Goal: Transaction & Acquisition: Purchase product/service

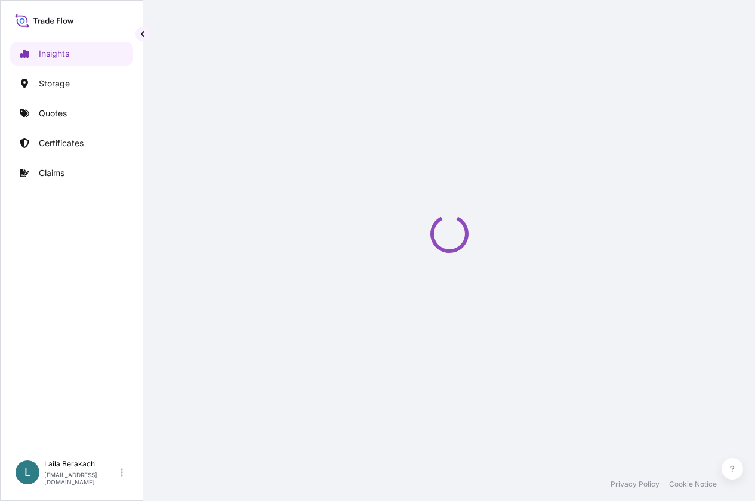
select select "2025"
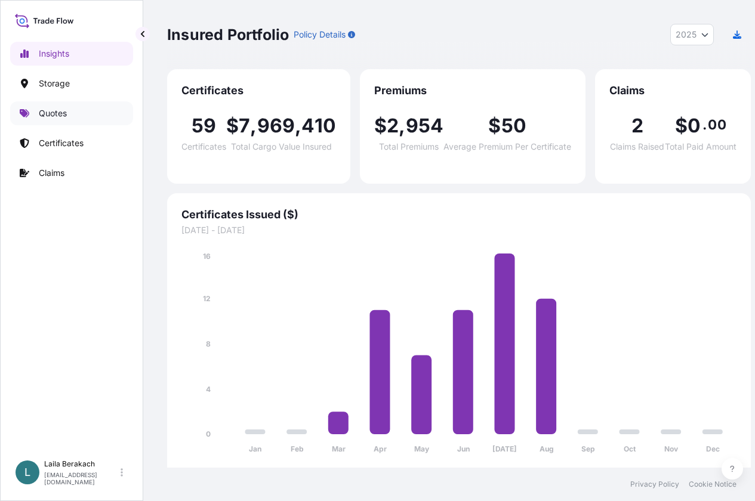
click at [61, 111] on p "Quotes" at bounding box center [53, 113] width 28 height 12
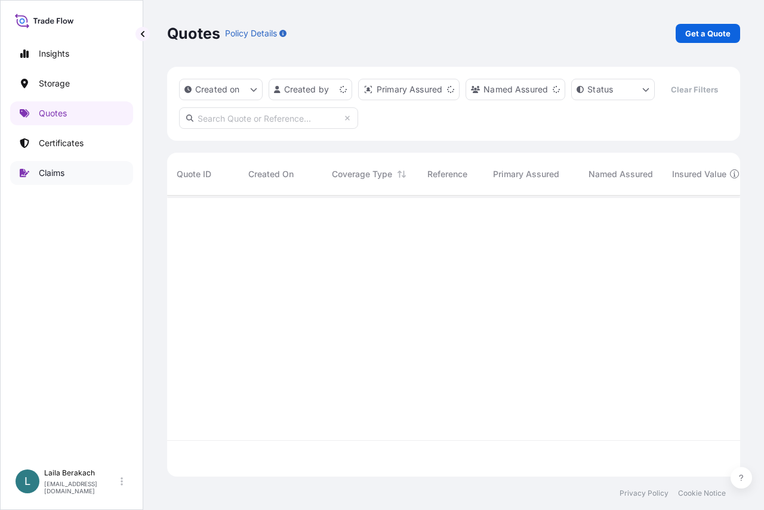
scroll to position [254, 564]
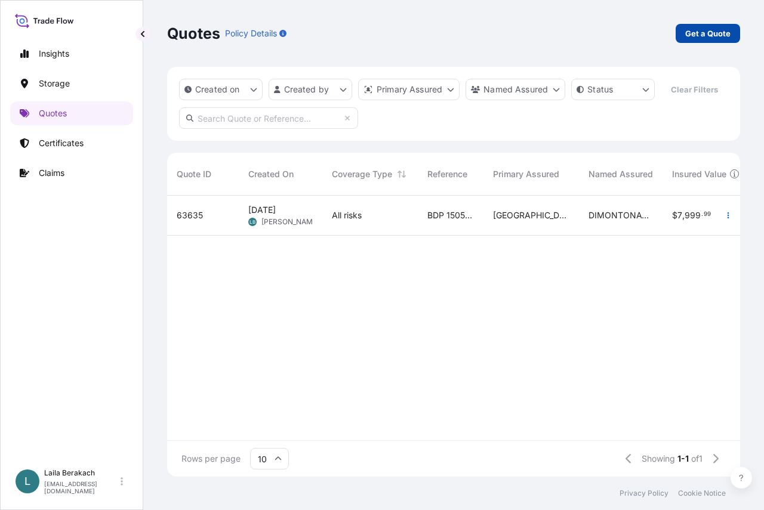
click at [706, 36] on p "Get a Quote" at bounding box center [707, 33] width 45 height 12
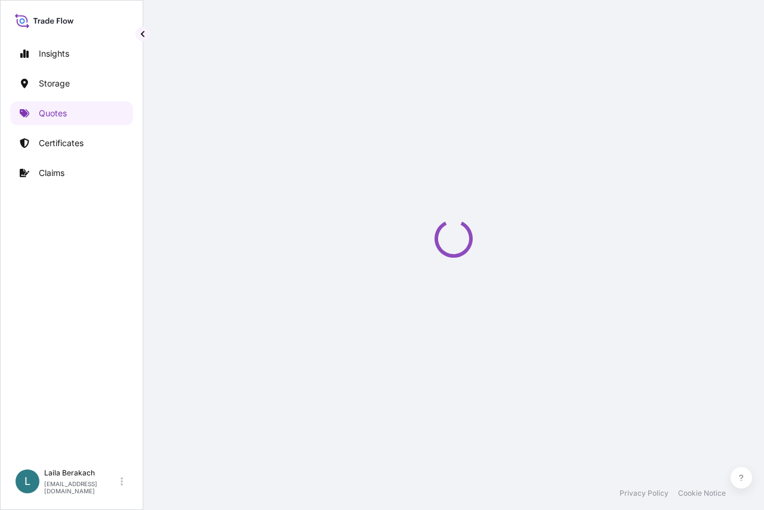
select select "Water"
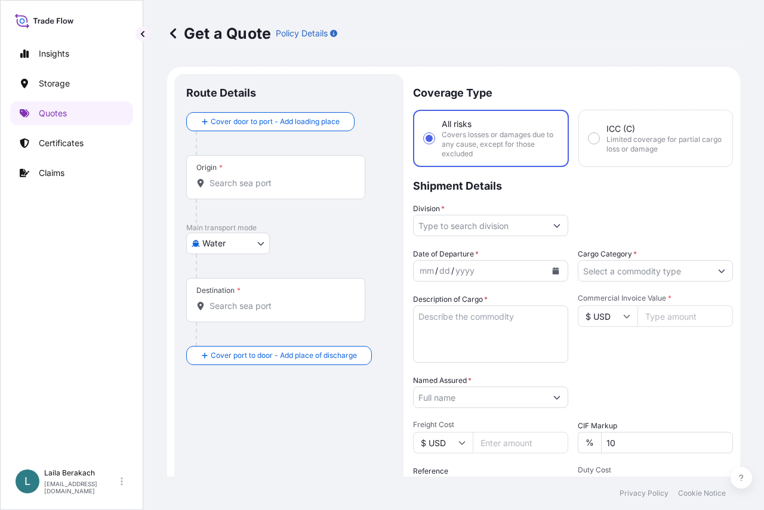
scroll to position [19, 0]
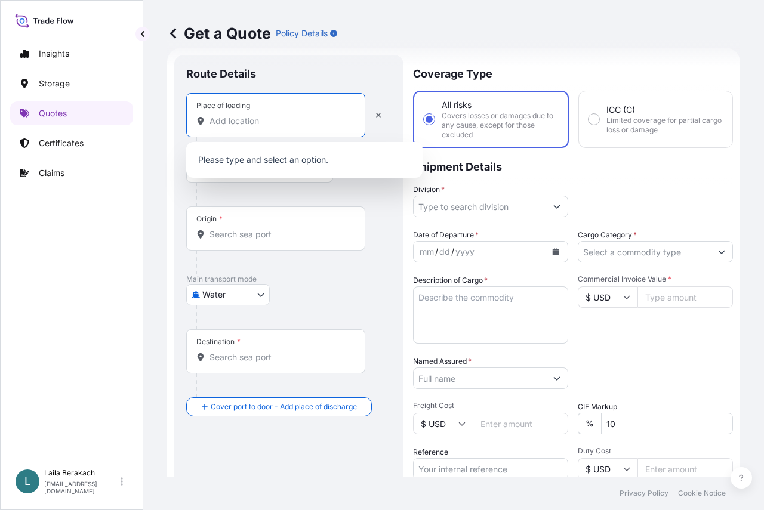
click at [274, 124] on input "Place of loading" at bounding box center [279, 121] width 141 height 12
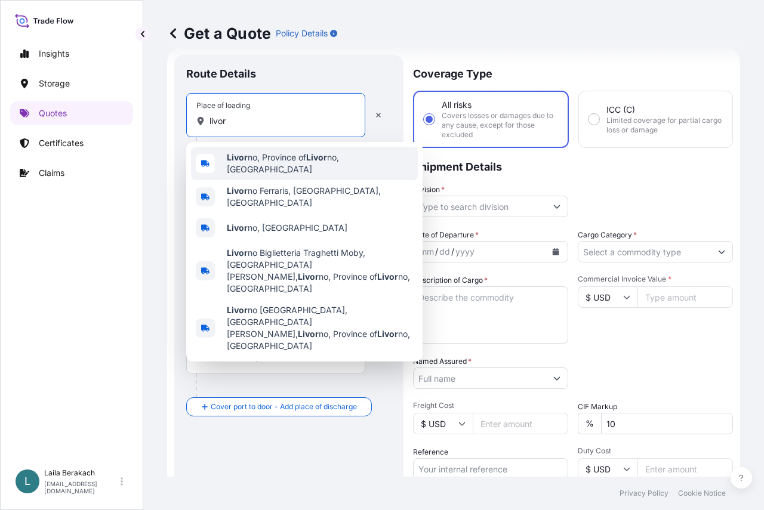
click at [260, 156] on span "Livor no, Province of [GEOGRAPHIC_DATA] no, [GEOGRAPHIC_DATA]" at bounding box center [320, 164] width 186 height 24
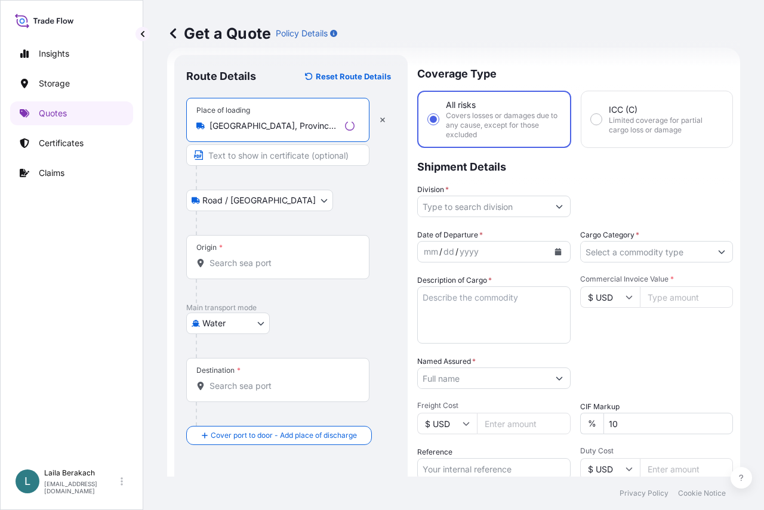
type input "[GEOGRAPHIC_DATA], Province of [GEOGRAPHIC_DATA], [GEOGRAPHIC_DATA]"
click at [256, 155] on input "Text to appear on certificate" at bounding box center [277, 154] width 183 height 21
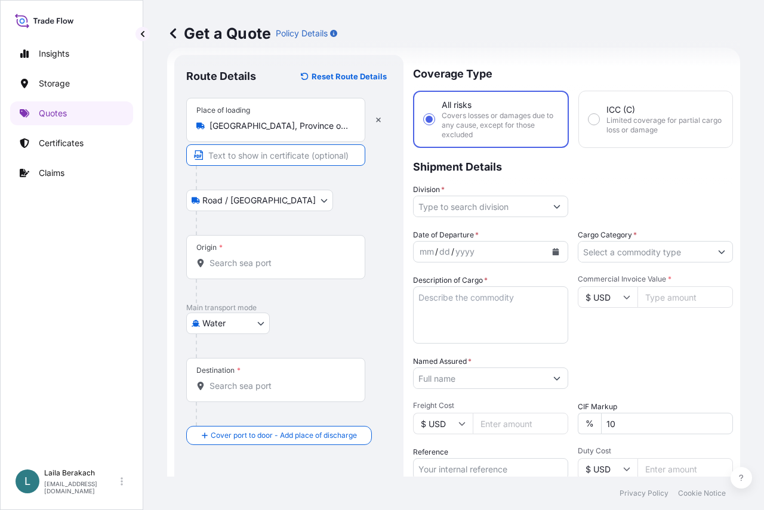
click at [242, 273] on div "Origin *" at bounding box center [275, 257] width 179 height 44
click at [242, 269] on input "Origin *" at bounding box center [279, 263] width 141 height 12
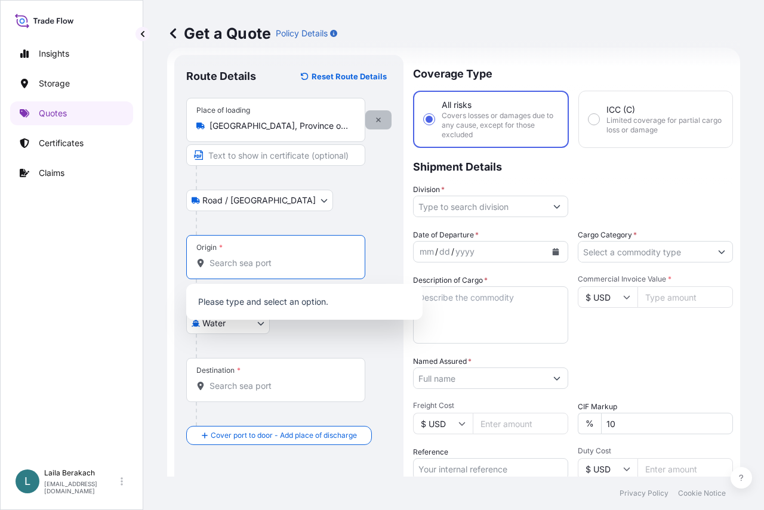
click at [382, 120] on button "button" at bounding box center [378, 119] width 26 height 19
select select "Road / [GEOGRAPHIC_DATA]"
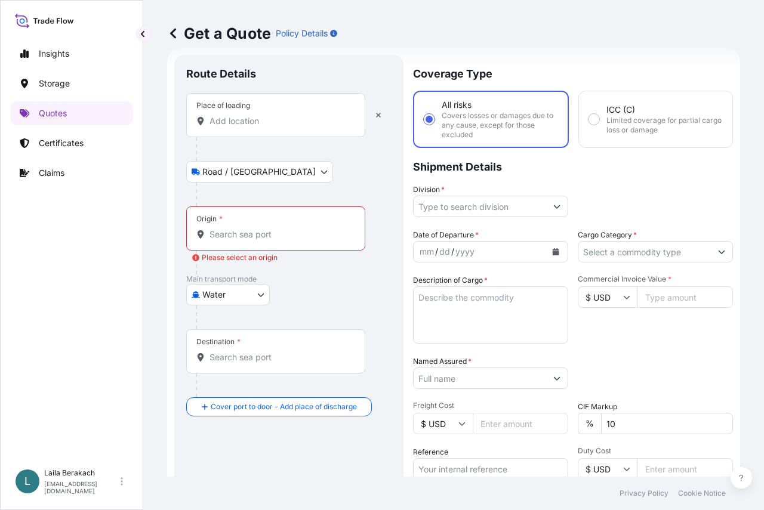
click at [268, 116] on input "Place of loading" at bounding box center [279, 121] width 141 height 12
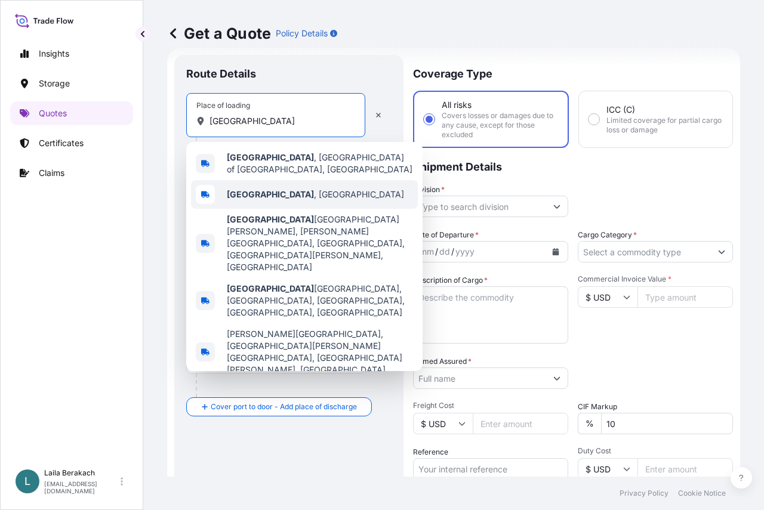
click at [263, 189] on span "[GEOGRAPHIC_DATA] , [GEOGRAPHIC_DATA]" at bounding box center [315, 195] width 177 height 12
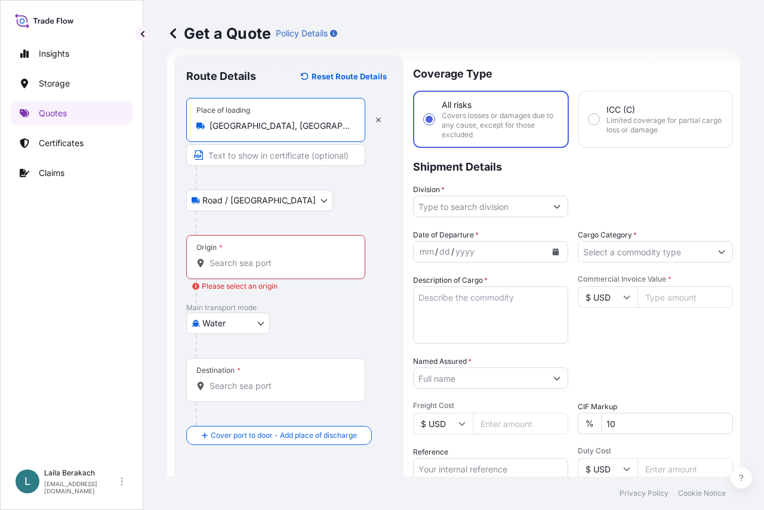
type input "[GEOGRAPHIC_DATA], [GEOGRAPHIC_DATA]"
click at [257, 257] on div "Origin *" at bounding box center [275, 257] width 179 height 44
click at [257, 257] on input "Origin * Please select an origin" at bounding box center [279, 263] width 141 height 12
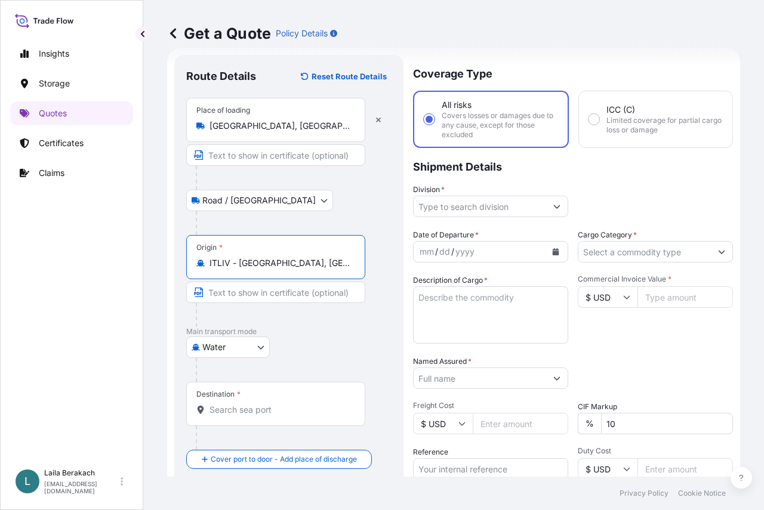
type input "ITLIV - [GEOGRAPHIC_DATA], [GEOGRAPHIC_DATA]"
click at [230, 402] on div "Destination *" at bounding box center [275, 404] width 179 height 44
click at [230, 404] on input "Destination *" at bounding box center [279, 410] width 141 height 12
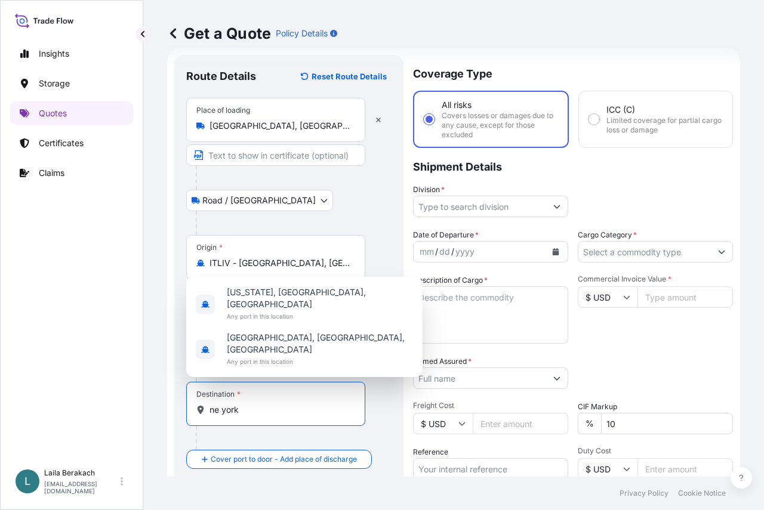
click at [218, 409] on input "ne york" at bounding box center [279, 410] width 141 height 12
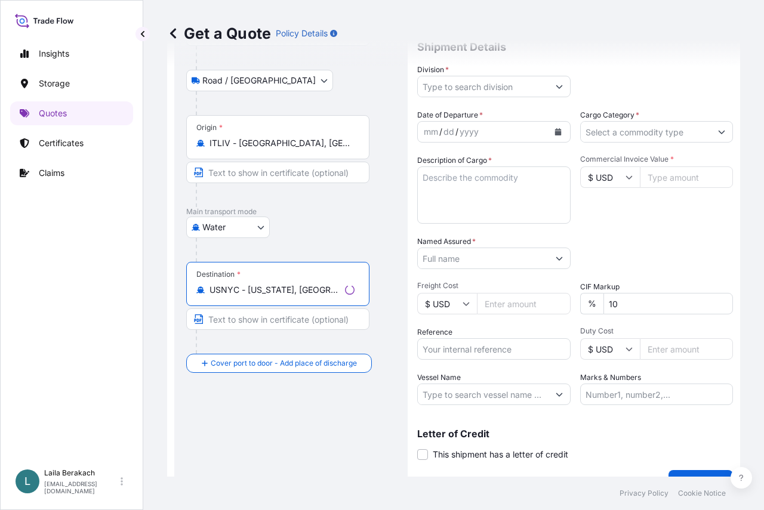
scroll to position [163, 0]
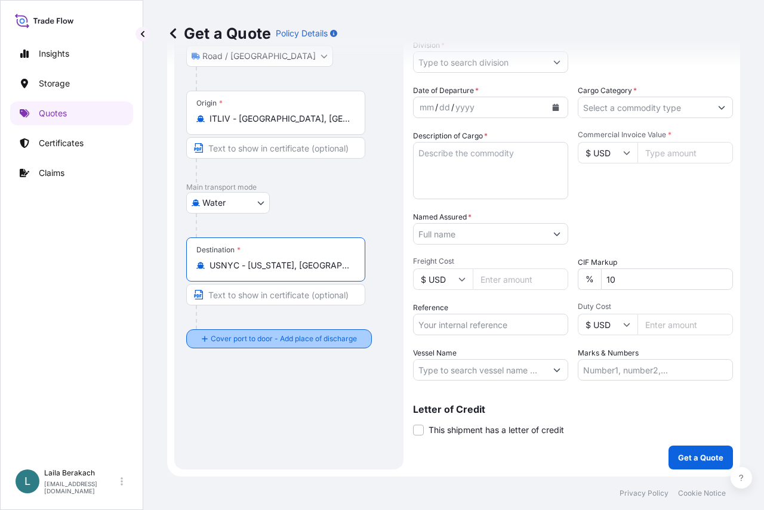
type input "USNYC - [US_STATE], [GEOGRAPHIC_DATA]"
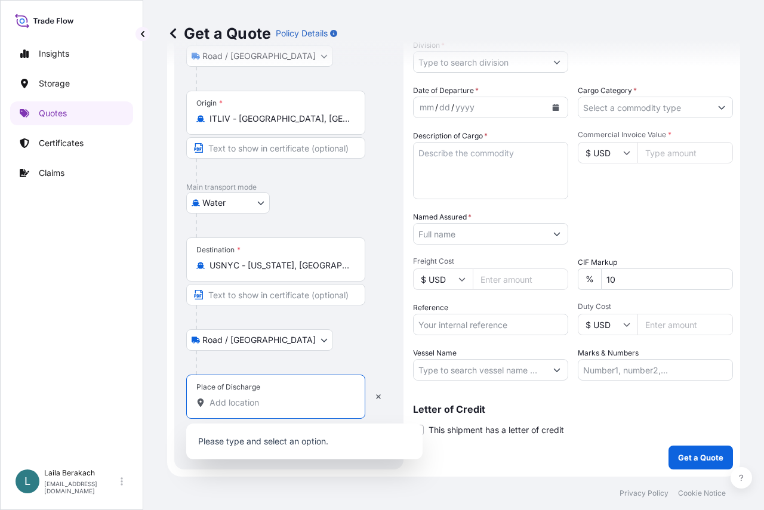
click at [285, 398] on input "Place of Discharge" at bounding box center [279, 403] width 141 height 12
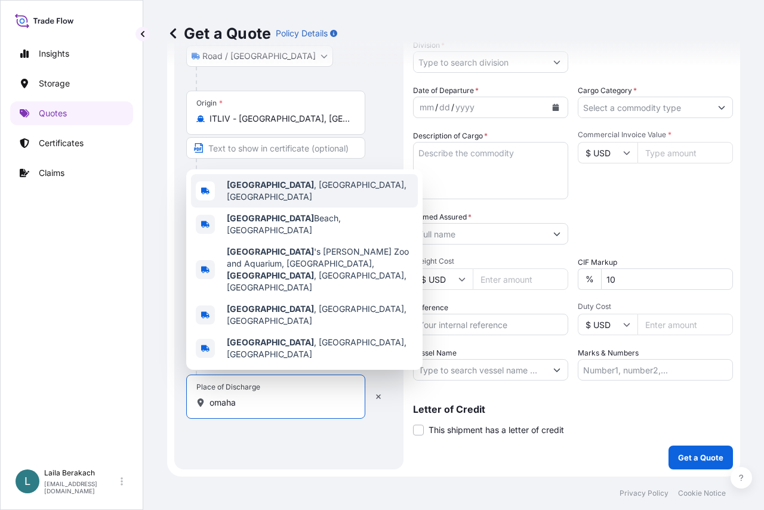
click at [267, 203] on span "[GEOGRAPHIC_DATA] , [GEOGRAPHIC_DATA], [GEOGRAPHIC_DATA]" at bounding box center [320, 191] width 186 height 24
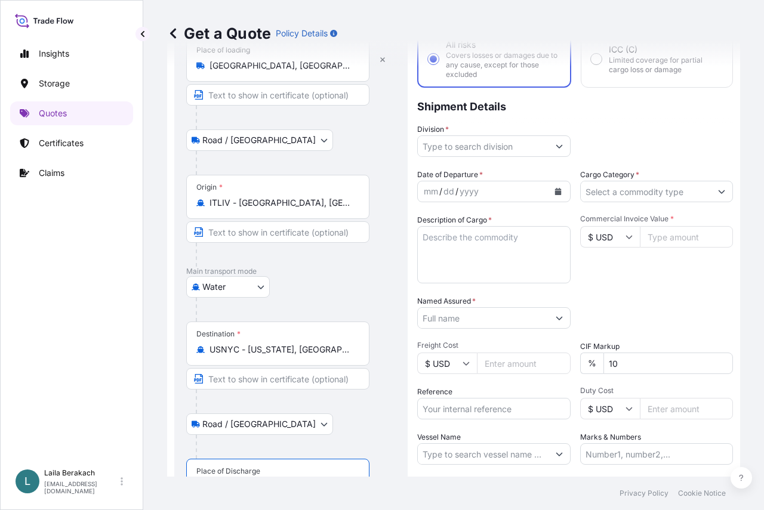
scroll to position [0, 0]
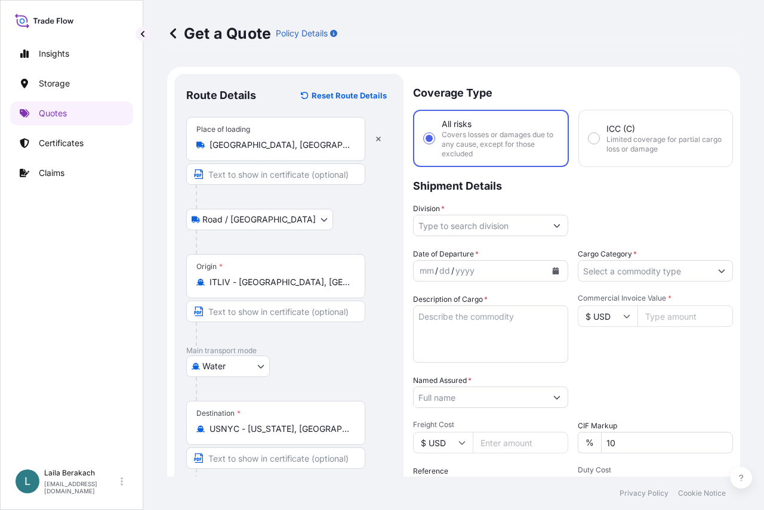
type input "[GEOGRAPHIC_DATA], [GEOGRAPHIC_DATA], [GEOGRAPHIC_DATA]"
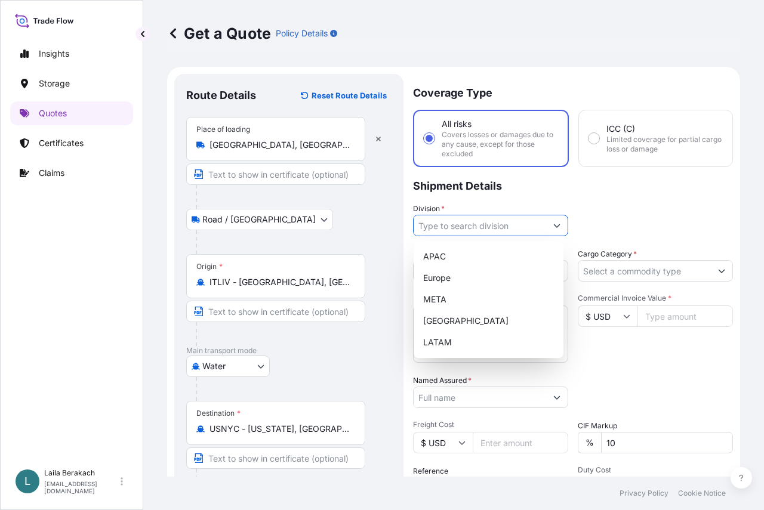
click at [471, 224] on input "Division *" at bounding box center [479, 225] width 132 height 21
click at [458, 280] on div "Europe" at bounding box center [488, 277] width 140 height 21
type input "Europe"
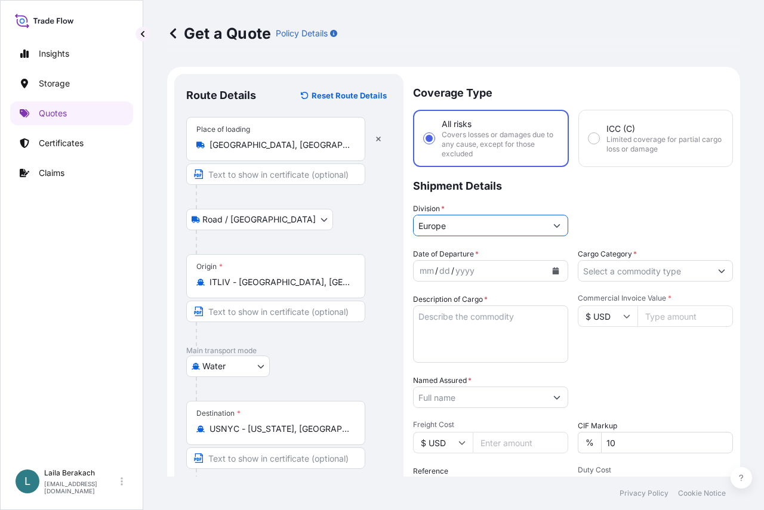
click at [555, 267] on button "Calendar" at bounding box center [555, 270] width 19 height 19
click at [552, 270] on icon "Calendar" at bounding box center [555, 270] width 7 height 7
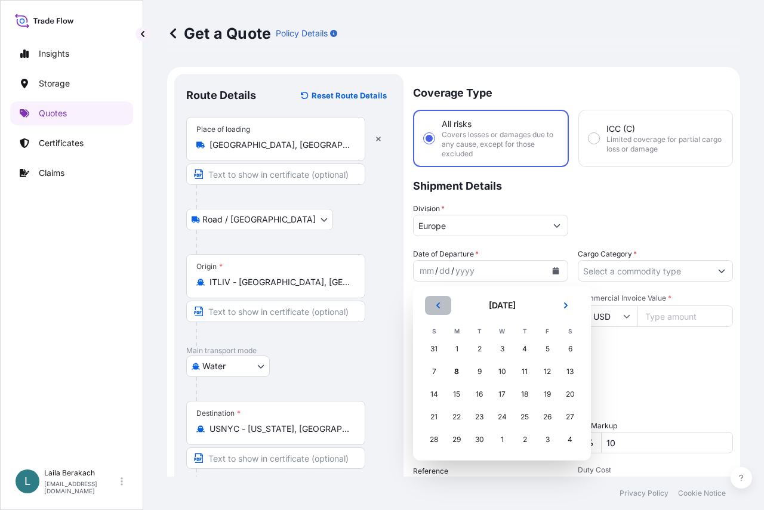
click at [440, 305] on icon "Previous" at bounding box center [437, 305] width 7 height 7
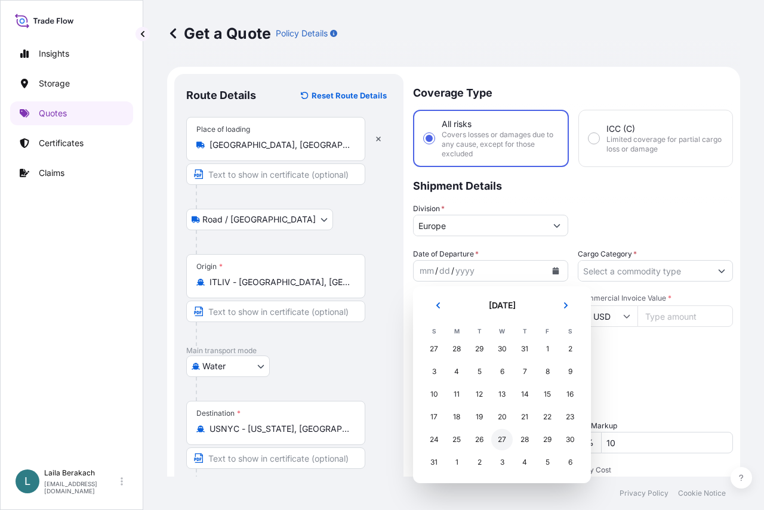
click at [498, 439] on div "27" at bounding box center [501, 439] width 21 height 21
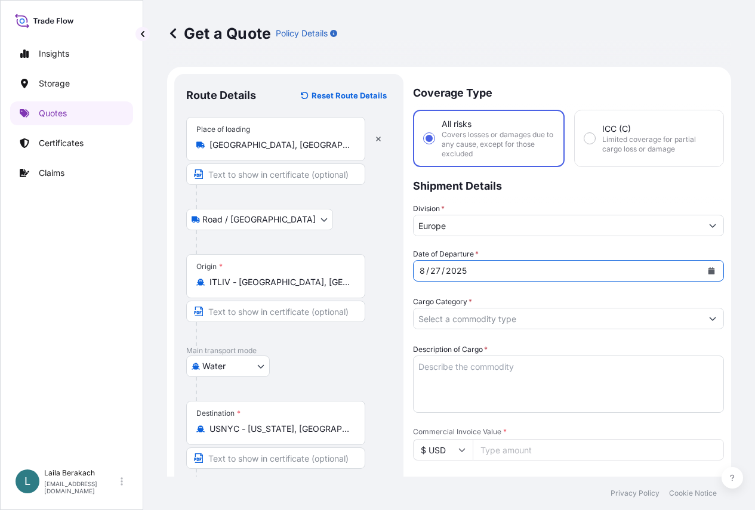
click at [603, 308] on input "Cargo Category *" at bounding box center [557, 318] width 288 height 21
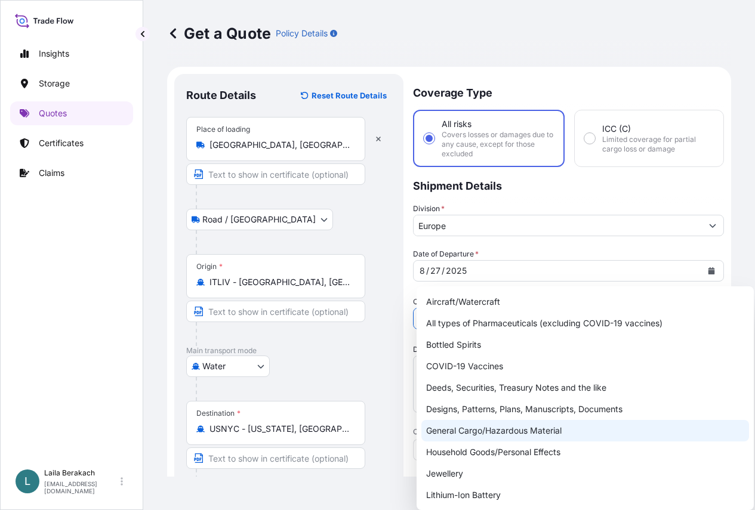
click at [471, 431] on div "General Cargo/Hazardous Material" at bounding box center [585, 430] width 328 height 21
type input "General Cargo/Hazardous Material"
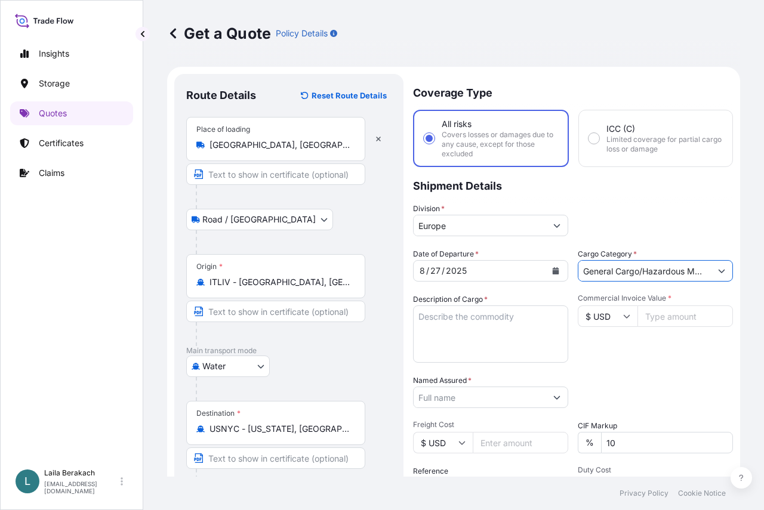
click at [510, 327] on textarea "Description of Cargo *" at bounding box center [490, 333] width 155 height 57
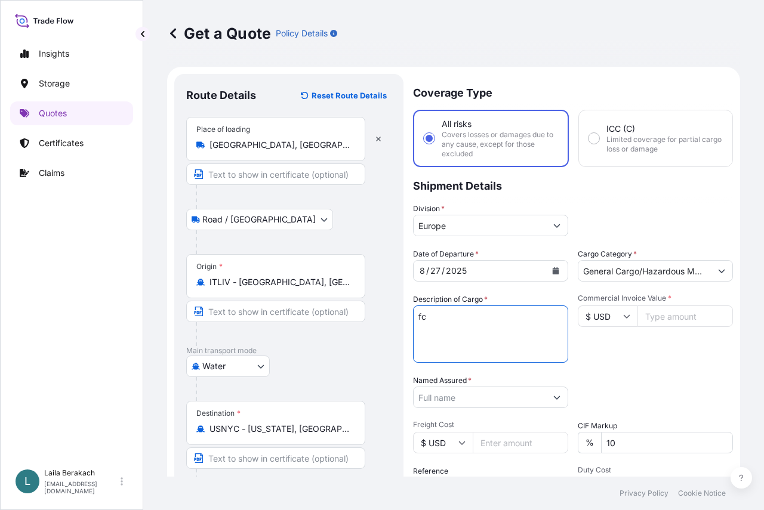
type textarea "f"
click at [455, 327] on textarea "FCL / FCL 2X40HC" at bounding box center [490, 333] width 155 height 57
paste textarea "CAIU8934931"
click at [540, 335] on textarea "FCL / FCL 2X40HC CAIU8934931 -SEAL 2073574" at bounding box center [490, 333] width 155 height 57
paste textarea "CXDU2181172"
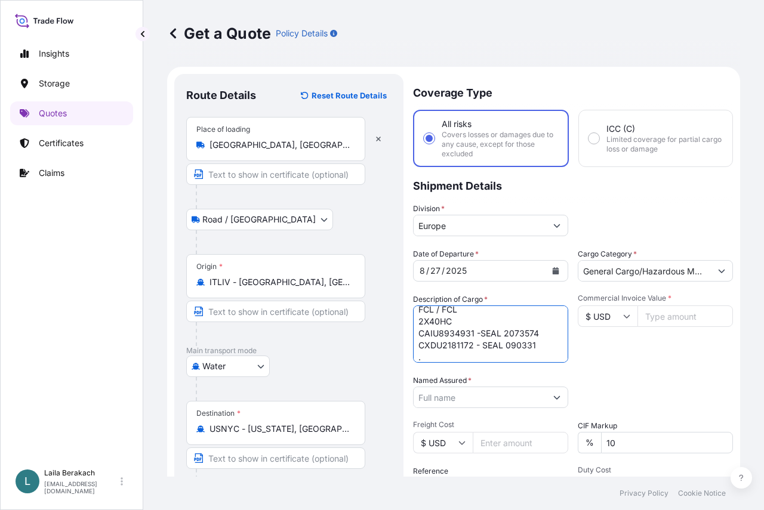
scroll to position [19, 0]
click at [506, 350] on textarea "FCL / FCL 2X40HC CAIU8934931 -SEAL 2073574 CXDU2181172 - SEAL 090331 ." at bounding box center [490, 333] width 155 height 57
paste textarea "EMULSIFIER BLEND FOR FURTHER MANUFACTURE"
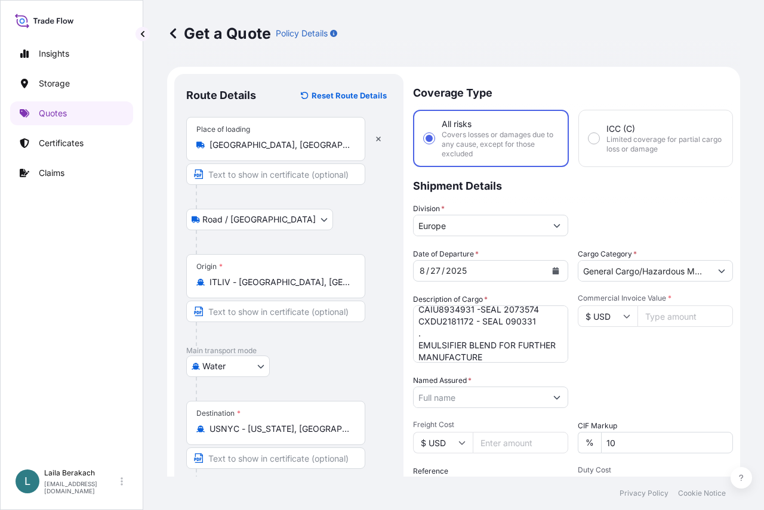
click at [526, 352] on textarea "FCL / FCL 2X40HC CAIU8934931 -SEAL 2073574 CXDU2181172 - SEAL 090331 . EMULSIFI…" at bounding box center [490, 333] width 155 height 57
paste textarea "OF POULTRY AND SWINE FEED"
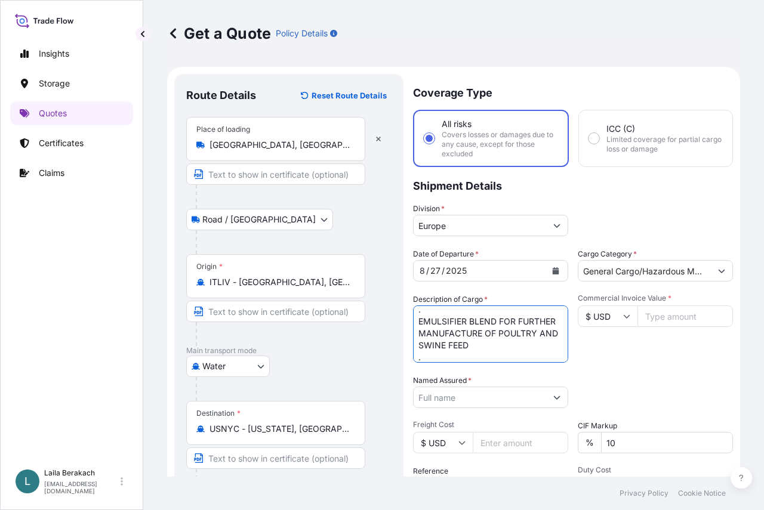
scroll to position [67, 0]
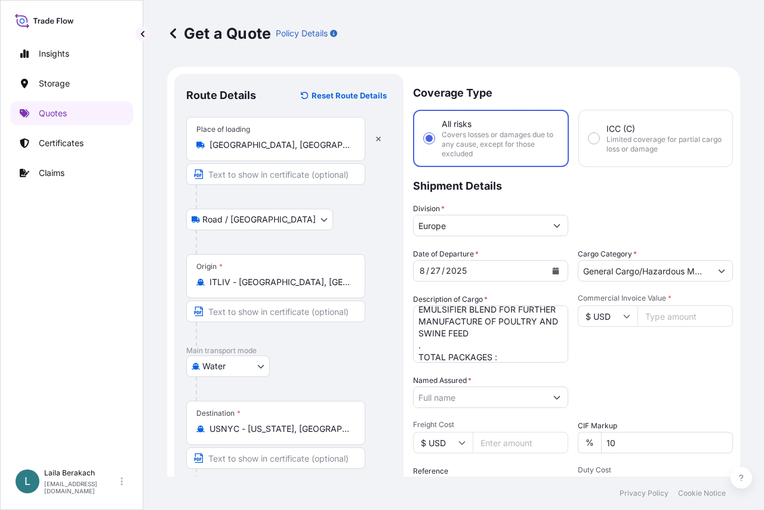
click at [508, 356] on textarea "FCL / FCL 2X40HC CAIU8934931 -SEAL 2073574 CXDU2181172 - SEAL 090331 . EMULSIFI…" at bounding box center [490, 333] width 155 height 57
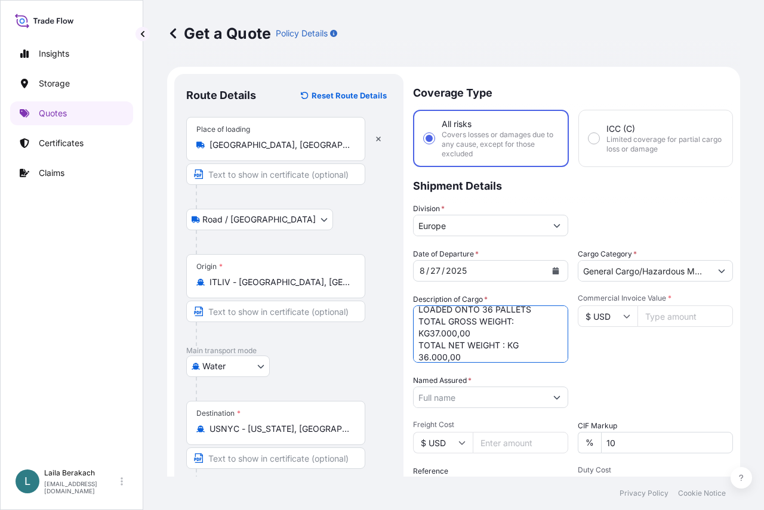
click at [430, 334] on textarea "FCL / FCL 2X40HC CAIU8934931 -SEAL 2073574 CXDU2181172 - SEAL 090331 . EMULSIFI…" at bounding box center [490, 333] width 155 height 57
click at [506, 345] on textarea "FCL / FCL 2X40HC CAIU8934931 -SEAL 2073574 CXDU2181172 - SEAL 090331 . EMULSIFI…" at bounding box center [490, 333] width 155 height 57
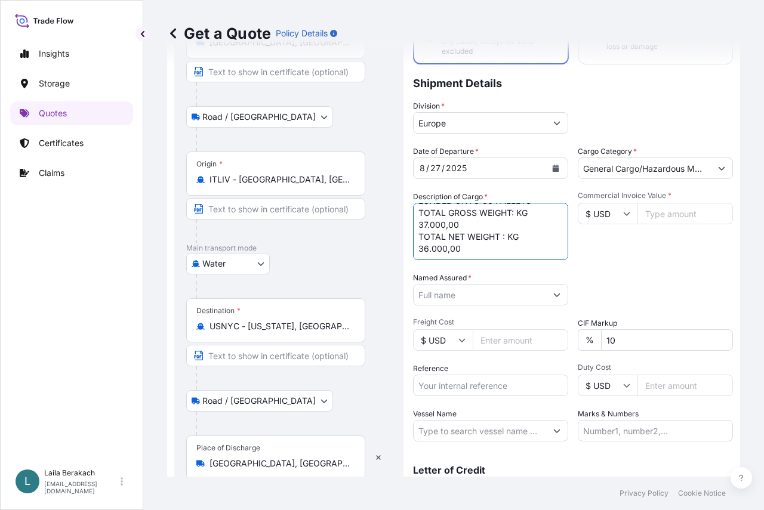
scroll to position [119, 0]
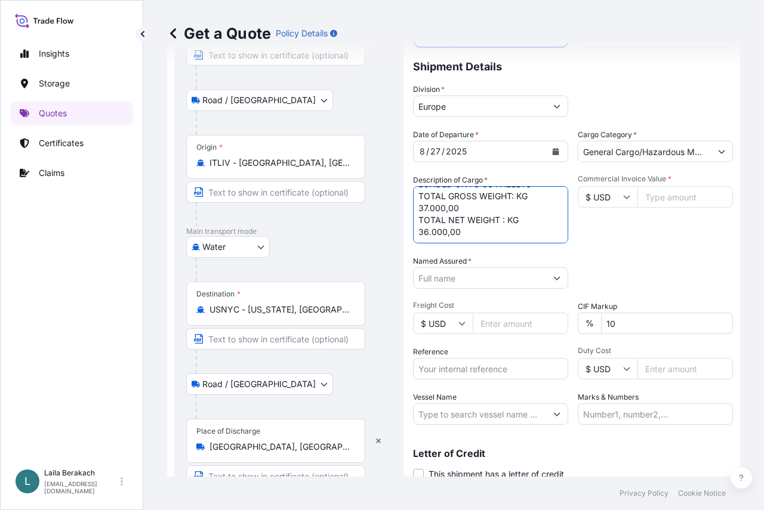
type textarea "FCL / FCL 2X40HC CAIU8934931 -SEAL 2073574 CXDU2181172 - SEAL 090331 . EMULSIFI…"
click at [476, 278] on input "Named Assured *" at bounding box center [479, 277] width 132 height 21
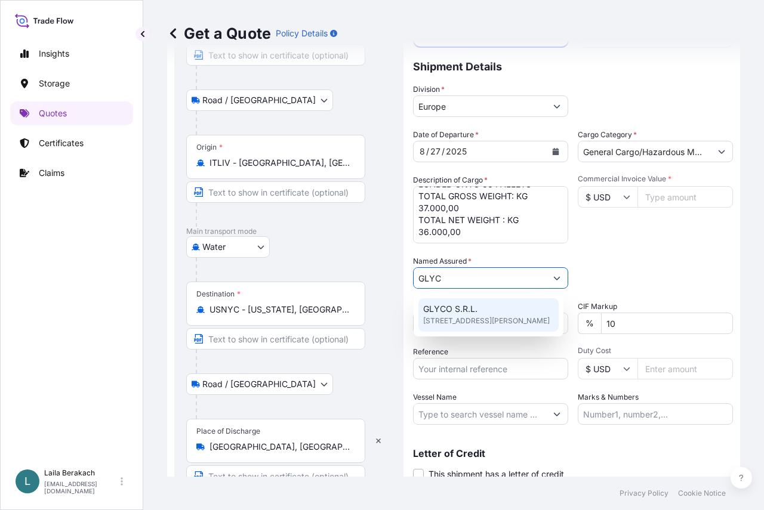
click at [467, 307] on span "GLYCO S.R.L." at bounding box center [450, 309] width 54 height 12
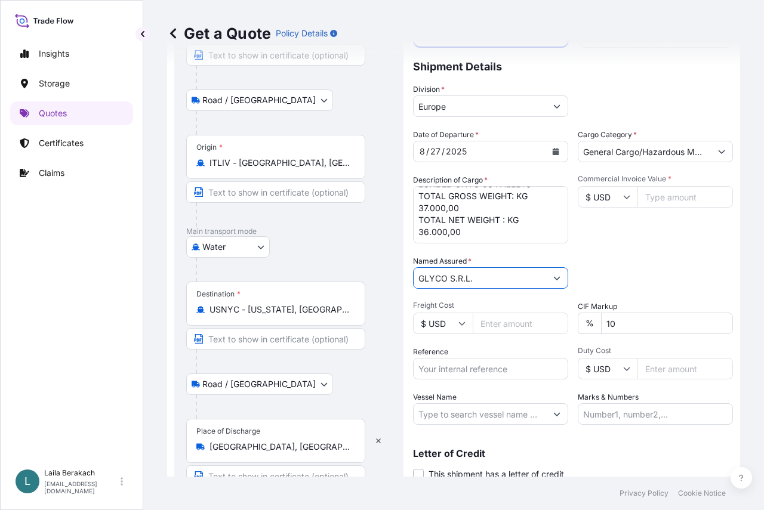
type input "GLYCO S.R.L."
click at [628, 193] on input "$ USD" at bounding box center [608, 196] width 60 height 21
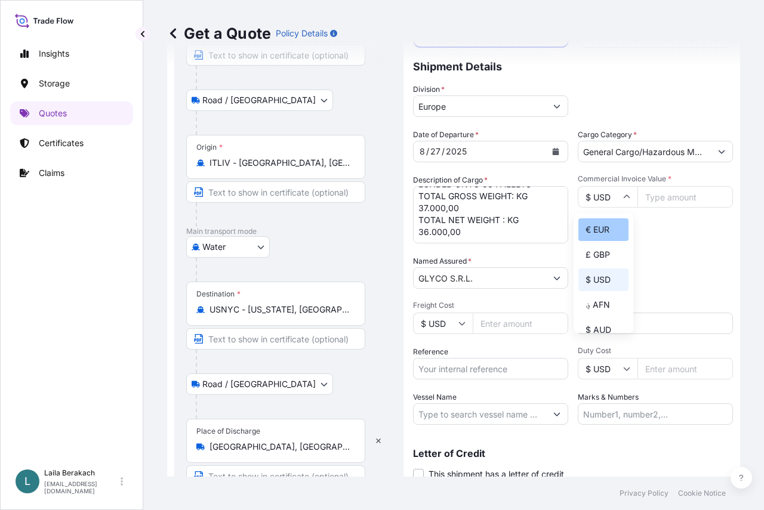
click at [610, 229] on div "€ EUR" at bounding box center [603, 229] width 50 height 23
type input "€ EUR"
click at [646, 201] on input "Commercial Invoice Value *" at bounding box center [684, 196] width 95 height 21
type input "118972"
click at [632, 243] on div "Commercial Invoice Value * € EUR 118972" at bounding box center [655, 208] width 155 height 69
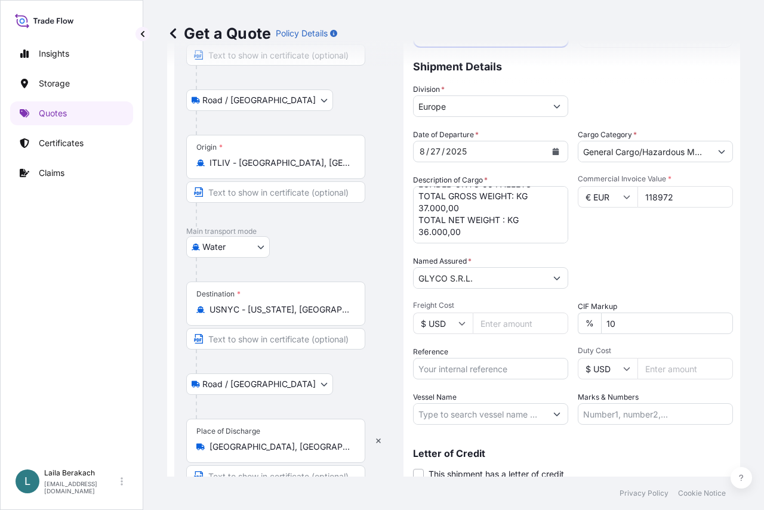
scroll to position [163, 0]
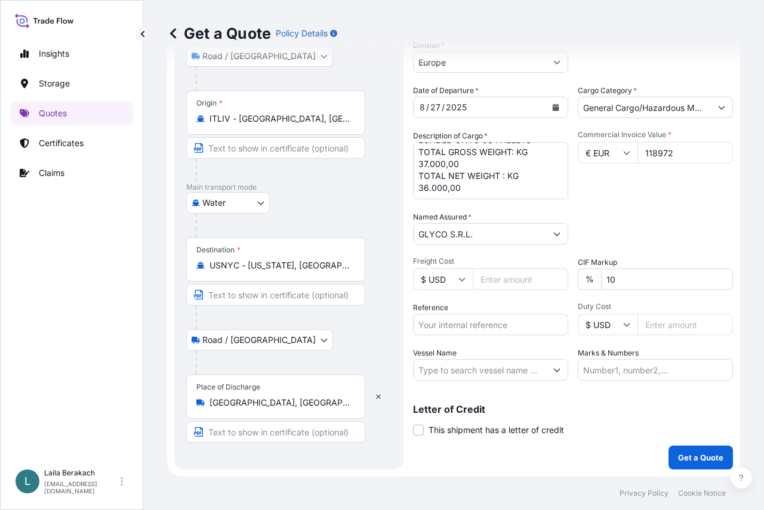
click at [459, 322] on input "Reference" at bounding box center [490, 324] width 155 height 21
type input "BDP 1505193532"
click at [467, 370] on input "Vessel Name" at bounding box center [479, 369] width 132 height 21
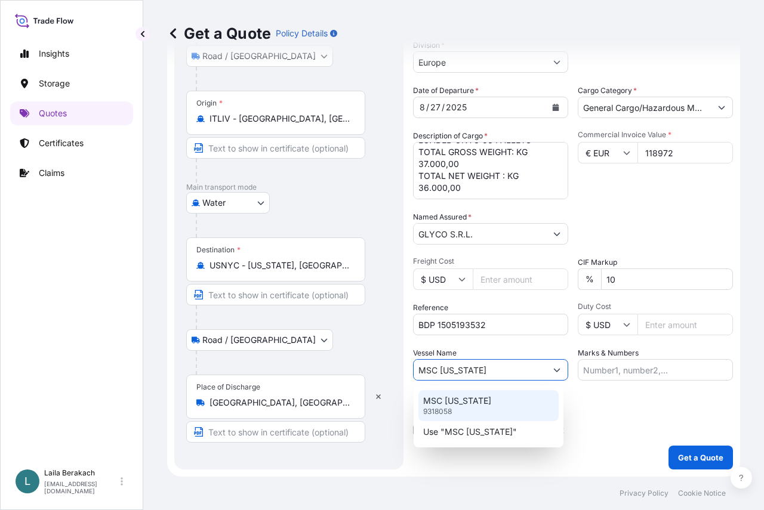
click at [448, 407] on p "9318058" at bounding box center [437, 412] width 29 height 10
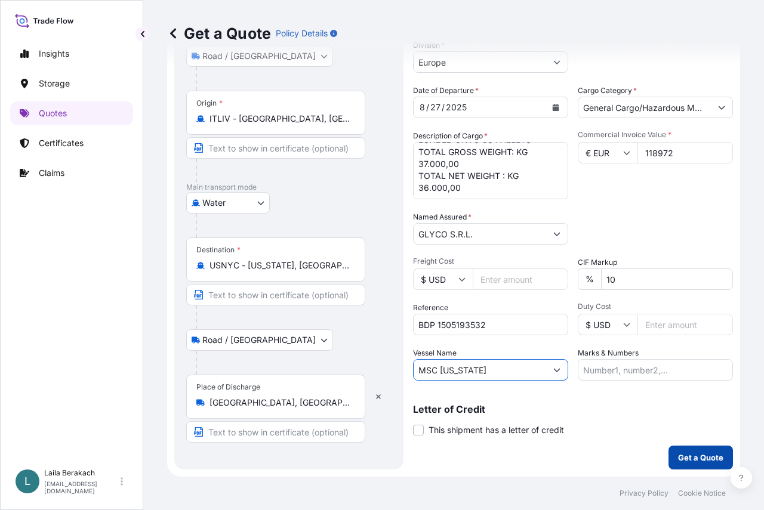
type input "MSC [US_STATE]"
click at [681, 462] on p "Get a Quote" at bounding box center [700, 458] width 45 height 12
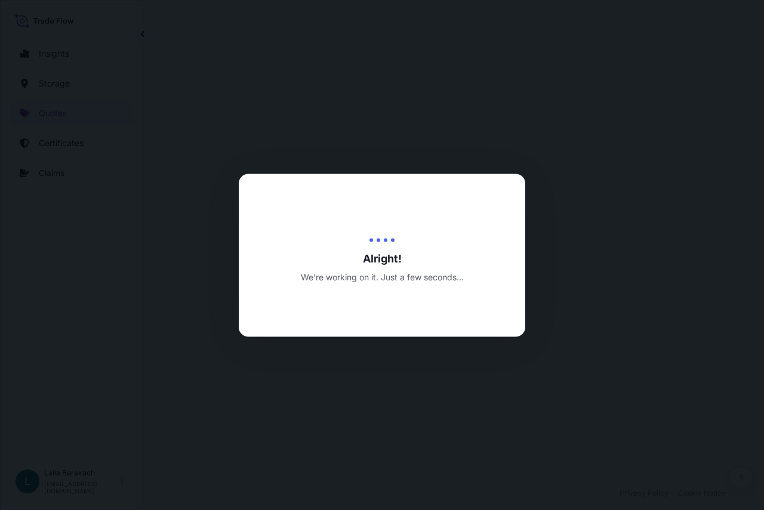
select select "Road / [GEOGRAPHIC_DATA]"
select select "Water"
select select "Road / [GEOGRAPHIC_DATA]"
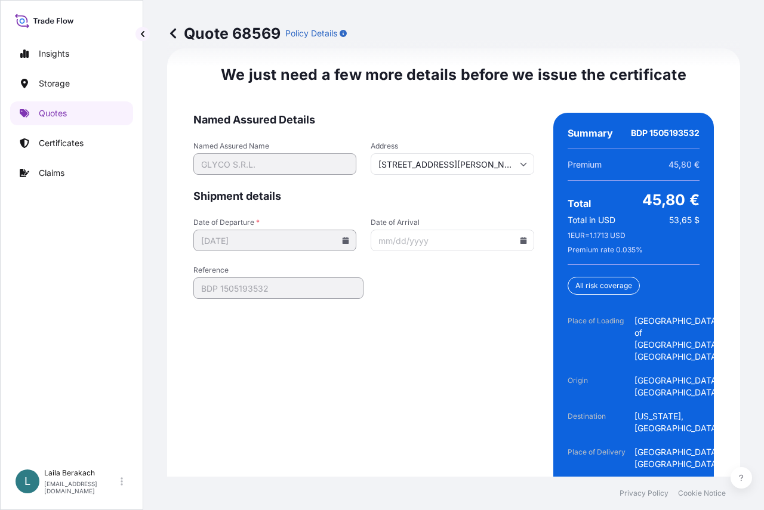
scroll to position [2030, 0]
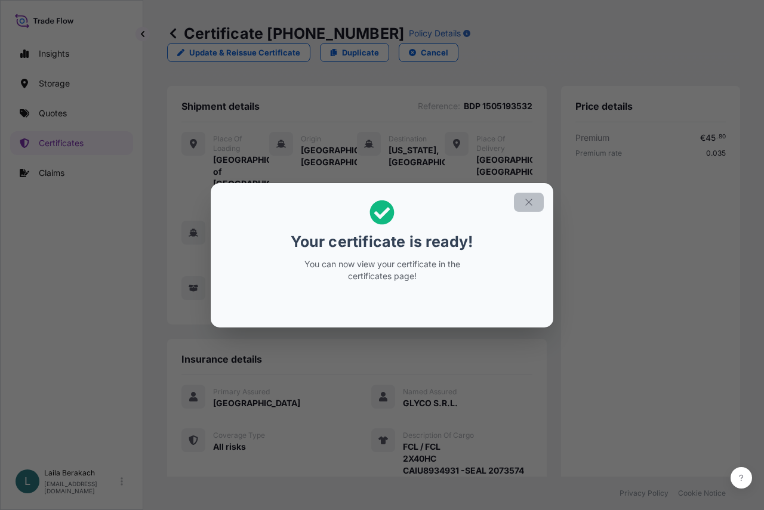
click at [527, 202] on icon "button" at bounding box center [528, 202] width 11 height 11
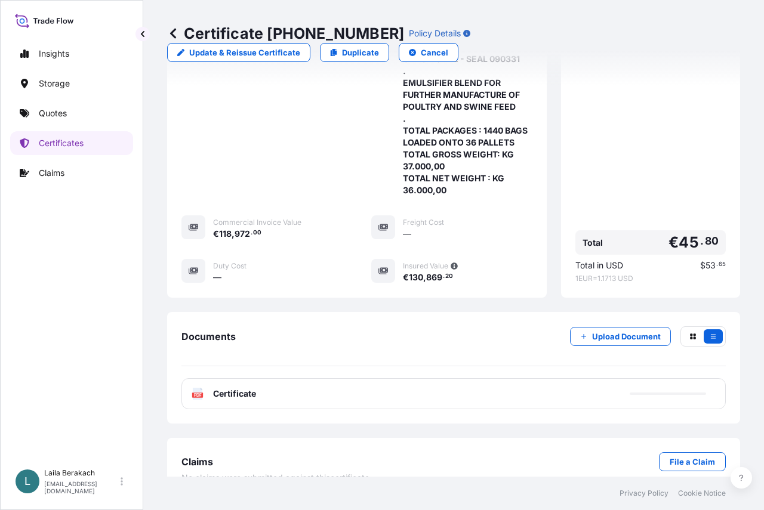
scroll to position [459, 0]
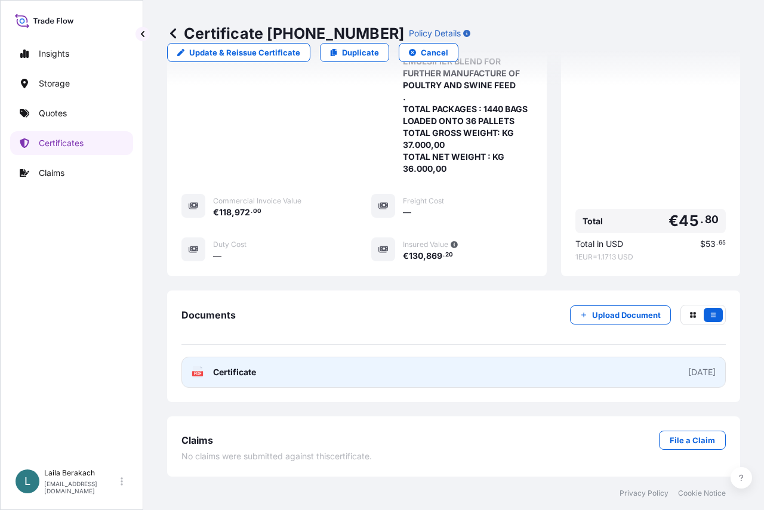
click at [458, 384] on link "PDF Certificate [DATE]" at bounding box center [453, 372] width 544 height 31
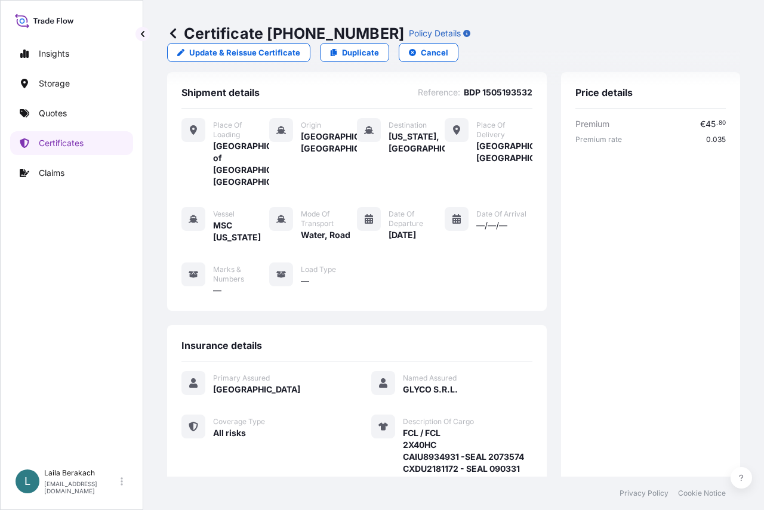
scroll to position [0, 0]
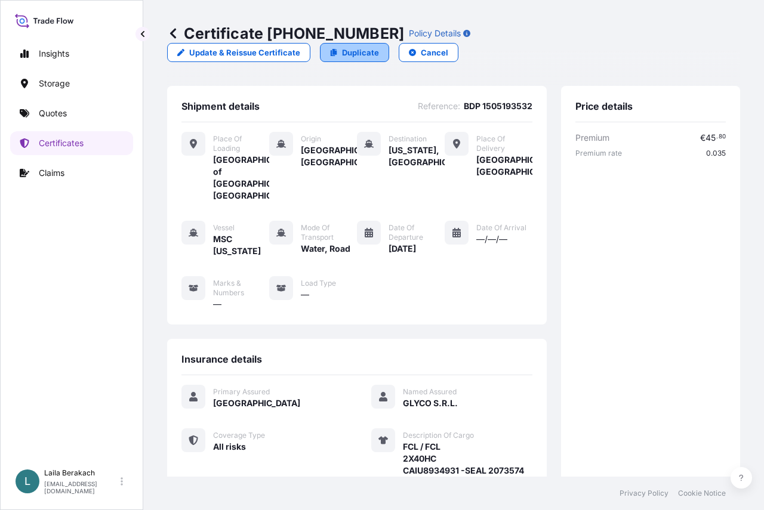
click at [379, 47] on p "Duplicate" at bounding box center [360, 53] width 37 height 12
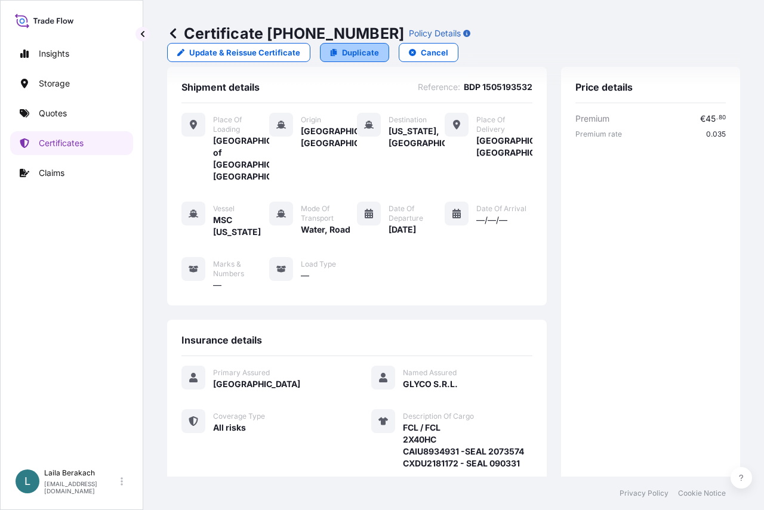
select select "Road / [GEOGRAPHIC_DATA]"
select select "Water"
select select "Road / [GEOGRAPHIC_DATA]"
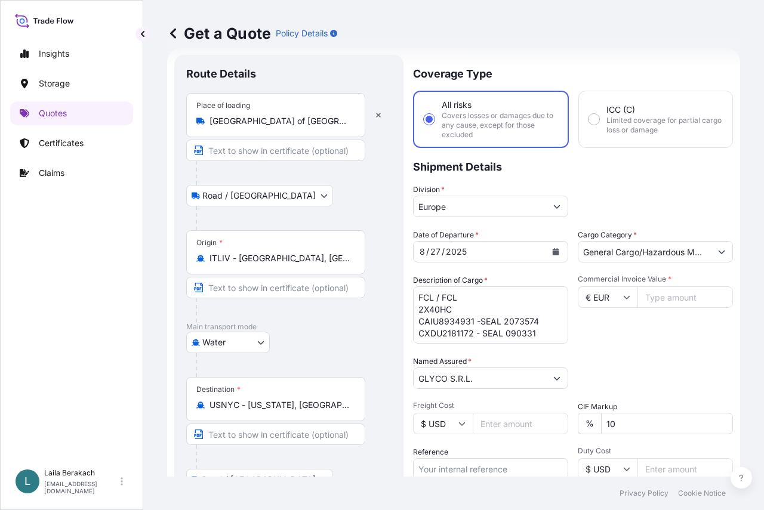
click at [303, 155] on input "Text to appear on certificate" at bounding box center [275, 150] width 179 height 21
type input "[GEOGRAPHIC_DATA]"
drag, startPoint x: 246, startPoint y: 148, endPoint x: 0, endPoint y: 134, distance: 246.2
click at [0, 134] on div "Insights Storage Quotes Certificates Claims L Laila Berakach [EMAIL_ADDRESS][DO…" at bounding box center [382, 255] width 764 height 510
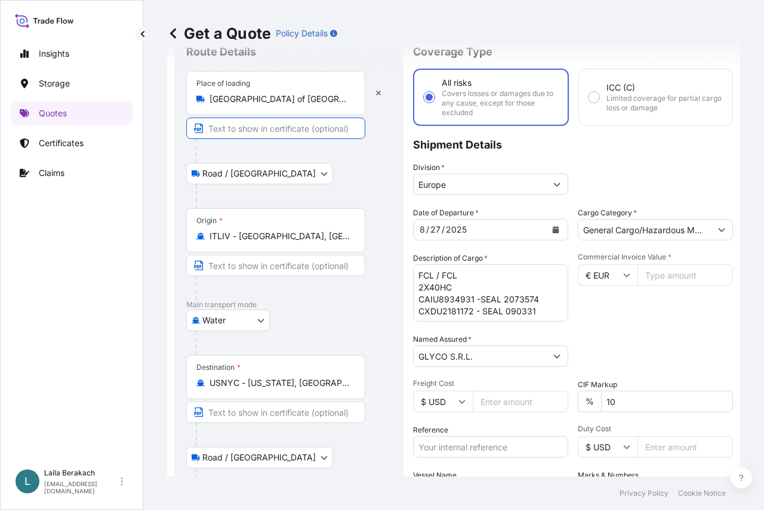
scroll to position [0, 0]
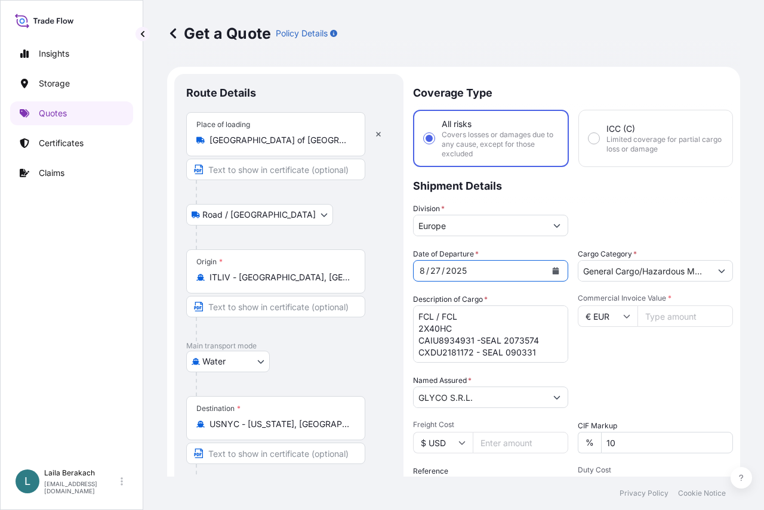
click at [553, 274] on button "Calendar" at bounding box center [555, 270] width 19 height 19
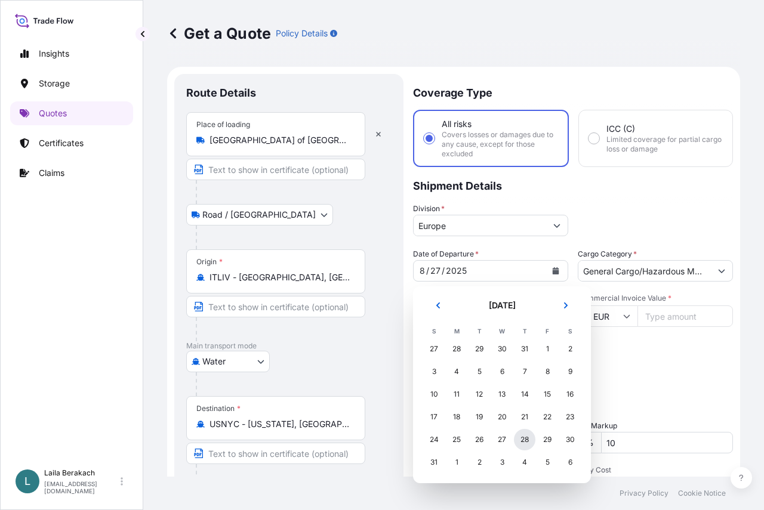
click at [524, 438] on div "28" at bounding box center [524, 439] width 21 height 21
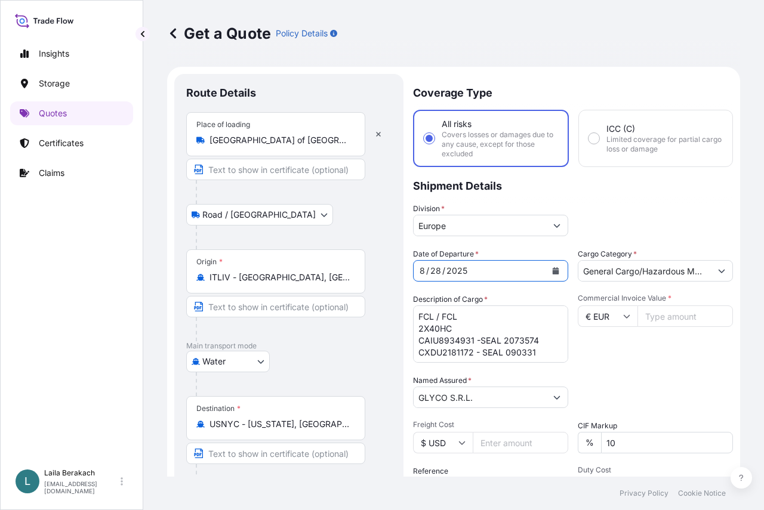
click at [421, 331] on textarea "FCL / FCL 2X40HC CAIU8934931 -SEAL 2073574 CXDU2181172 - SEAL 090331 . EMULSIFI…" at bounding box center [490, 333] width 155 height 57
type textarea "FCL / FCL 3X40HC CAIU8934931 -SEAL 2073574 CXDU2181172 - SEAL 090331 . EMULSIFI…"
click at [665, 320] on input "Commercial Invoice Value *" at bounding box center [684, 315] width 95 height 21
click at [669, 308] on input "Commercial Invoice Value *" at bounding box center [684, 315] width 95 height 21
type input "178458"
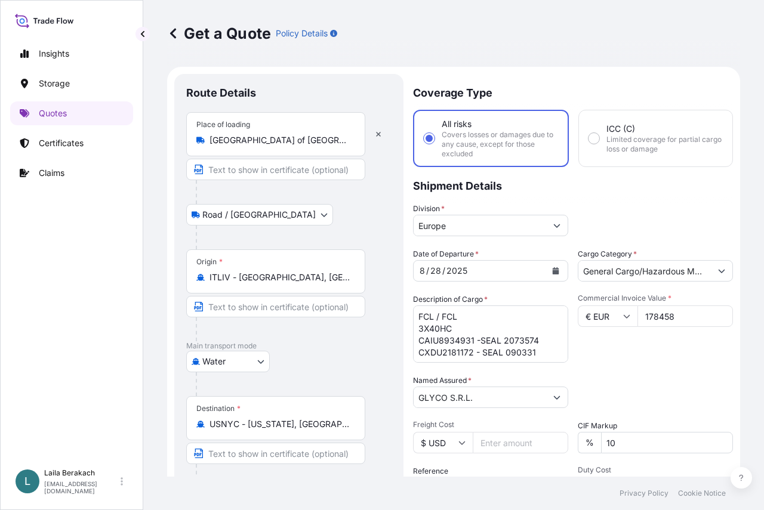
click at [652, 382] on div "Packing Category Type to search a container mode Please select a primary mode o…" at bounding box center [655, 391] width 155 height 33
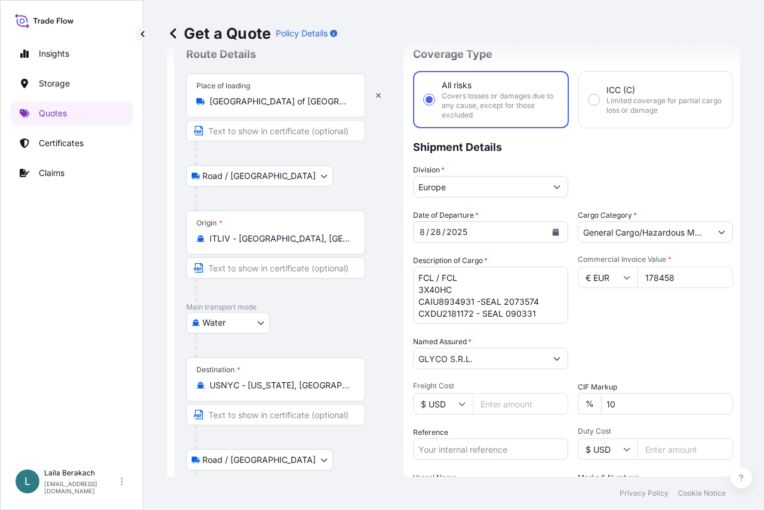
scroll to position [60, 0]
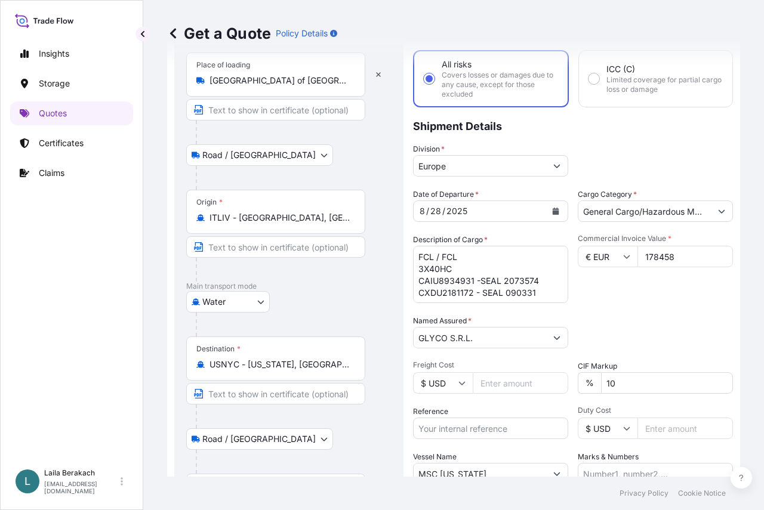
click at [474, 423] on input "Reference" at bounding box center [490, 428] width 155 height 21
type input "bdp 1505193533"
drag, startPoint x: 541, startPoint y: 281, endPoint x: 504, endPoint y: 282, distance: 37.0
click at [504, 282] on textarea "FCL / FCL 2X40HC CAIU8934931 -SEAL 2073574 CXDU2181172 - SEAL 090331 . EMULSIFI…" at bounding box center [490, 274] width 155 height 57
drag, startPoint x: 471, startPoint y: 282, endPoint x: 415, endPoint y: 286, distance: 56.9
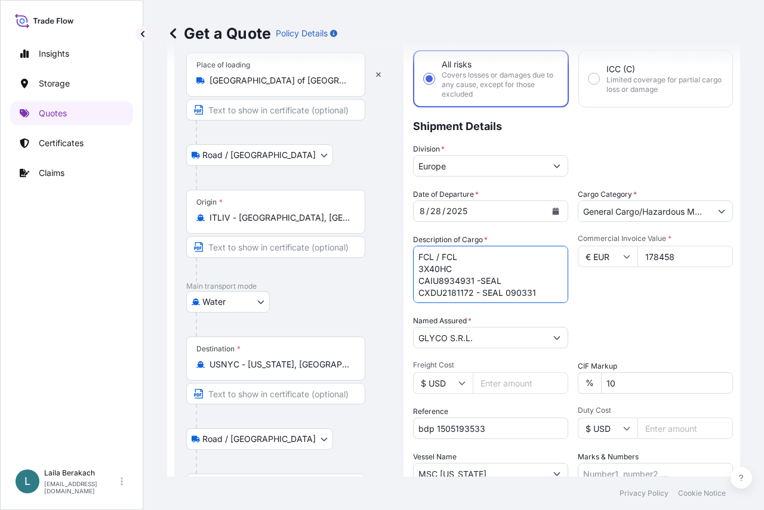
click at [415, 286] on textarea "FCL / FCL 2X40HC CAIU8934931 -SEAL 2073574 CXDU2181172 - SEAL 090331 . EMULSIFI…" at bounding box center [490, 274] width 155 height 57
paste textarea "TCLU7752477"
click at [507, 279] on textarea "FCL / FCL 2X40HC CAIU8934931 -SEAL 2073574 CXDU2181172 - SEAL 090331 . EMULSIFI…" at bounding box center [490, 274] width 155 height 57
drag, startPoint x: 526, startPoint y: 292, endPoint x: 504, endPoint y: 291, distance: 22.7
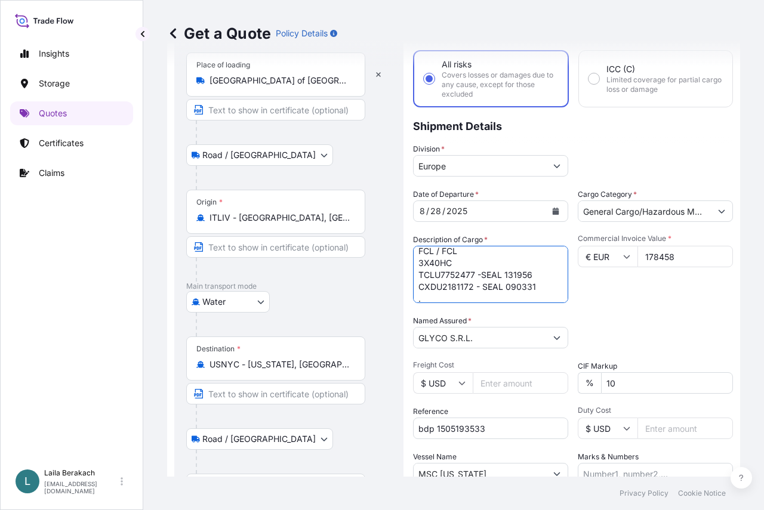
click at [504, 291] on textarea "FCL / FCL 2X40HC CAIU8934931 -SEAL 2073574 CXDU2181172 - SEAL 090331 . EMULSIFI…" at bounding box center [490, 274] width 155 height 57
drag, startPoint x: 471, startPoint y: 285, endPoint x: 416, endPoint y: 285, distance: 54.9
click at [416, 285] on textarea "FCL / FCL 2X40HC CAIU8934931 -SEAL 2073574 CXDU2181172 - SEAL 090331 . EMULSIFI…" at bounding box center [490, 274] width 155 height 57
click at [419, 286] on textarea "FCL / FCL 2X40HC CAIU8934931 -SEAL 2073574 CXDU2181172 - SEAL 090331 . EMULSIFI…" at bounding box center [490, 274] width 155 height 57
paste textarea "MSDU6980108"
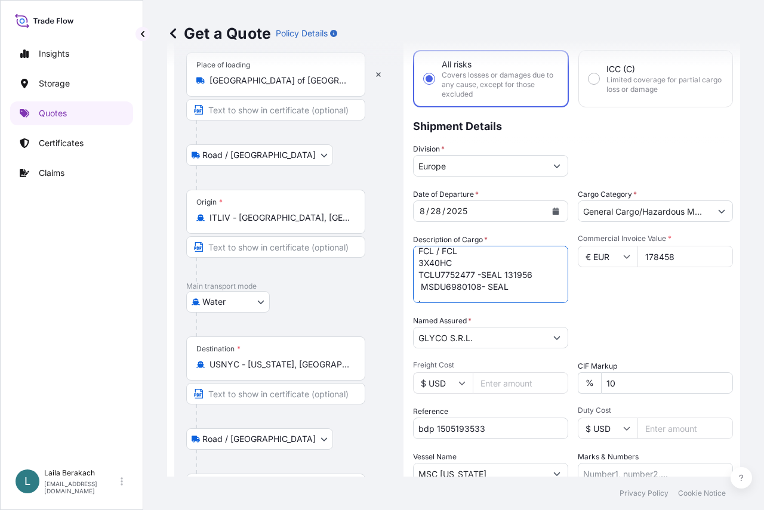
click at [513, 288] on textarea "FCL / FCL 2X40HC CAIU8934931 -SEAL 2073574 CXDU2181172 - SEAL 090331 . EMULSIFI…" at bounding box center [490, 274] width 155 height 57
click at [419, 286] on textarea "FCL / FCL 2X40HC CAIU8934931 -SEAL 2073574 CXDU2181172 - SEAL 090331 . EMULSIFI…" at bounding box center [490, 274] width 155 height 57
click at [542, 286] on textarea "FCL / FCL 2X40HC CAIU8934931 -SEAL 2073574 CXDU2181172 - SEAL 090331 . EMULSIFI…" at bounding box center [490, 274] width 155 height 57
click at [508, 287] on textarea "FCL / FCL 2X40HC CAIU8934931 -SEAL 2073574 CXDU2181172 - SEAL 090331 . EMULSIFI…" at bounding box center [490, 274] width 155 height 57
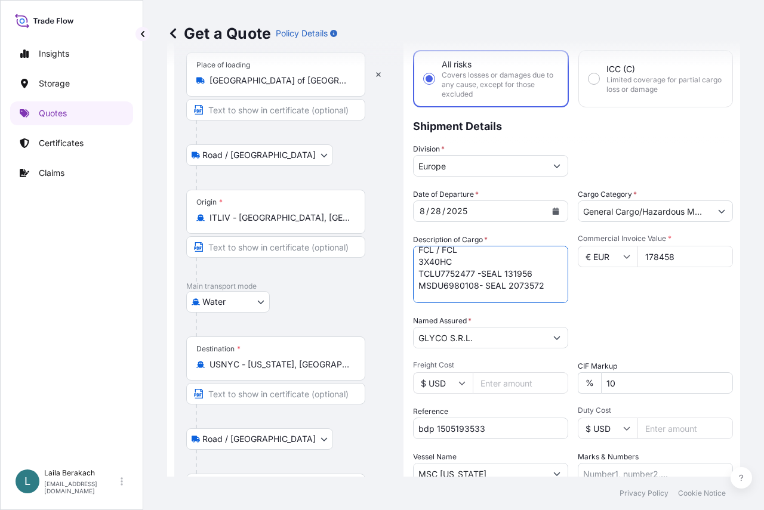
click at [544, 287] on textarea "FCL / FCL 2X40HC CAIU8934931 -SEAL 2073574 CXDU2181172 - SEAL 090331 . EMULSIFI…" at bounding box center [490, 274] width 155 height 57
paste textarea "MSBU5190992"
click at [516, 274] on textarea "FCL / FCL 2X40HC CAIU8934931 -SEAL 2073574 CXDU2181172 - SEAL 090331 . EMULSIFI…" at bounding box center [490, 274] width 155 height 57
click at [486, 290] on textarea "FCL / FCL 2X40HC CAIU8934931 -SEAL 2073574 CXDU2181172 - SEAL 090331 . EMULSIFI…" at bounding box center [490, 274] width 155 height 57
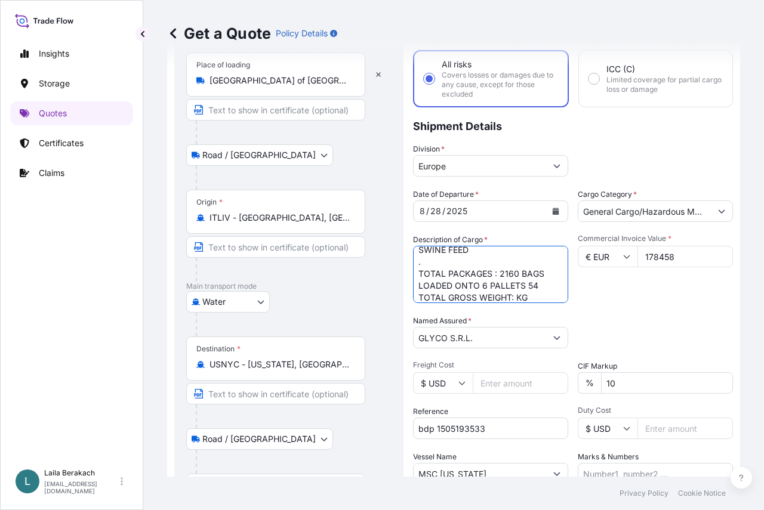
click at [484, 286] on textarea "FCL / FCL 2X40HC CAIU8934931 -SEAL 2073574 CXDU2181172 - SEAL 090331 . EMULSIFI…" at bounding box center [490, 274] width 155 height 57
click at [545, 286] on textarea "FCL / FCL 2X40HC CAIU8934931 -SEAL 2073574 CXDU2181172 - SEAL 090331 . EMULSIFI…" at bounding box center [490, 274] width 155 height 57
drag, startPoint x: 443, startPoint y: 285, endPoint x: 416, endPoint y: 285, distance: 26.8
click at [416, 285] on textarea "FCL / FCL 2X40HC CAIU8934931 -SEAL 2073574 CXDU2181172 - SEAL 090331 . EMULSIFI…" at bounding box center [490, 274] width 155 height 57
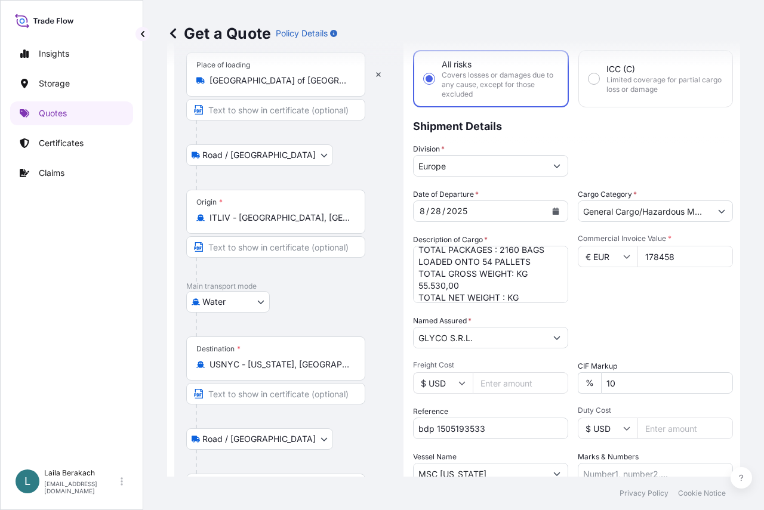
click at [536, 292] on textarea "FCL / FCL 2X40HC CAIU8934931 -SEAL 2073574 CXDU2181172 - SEAL 090331 . EMULSIFI…" at bounding box center [490, 274] width 155 height 57
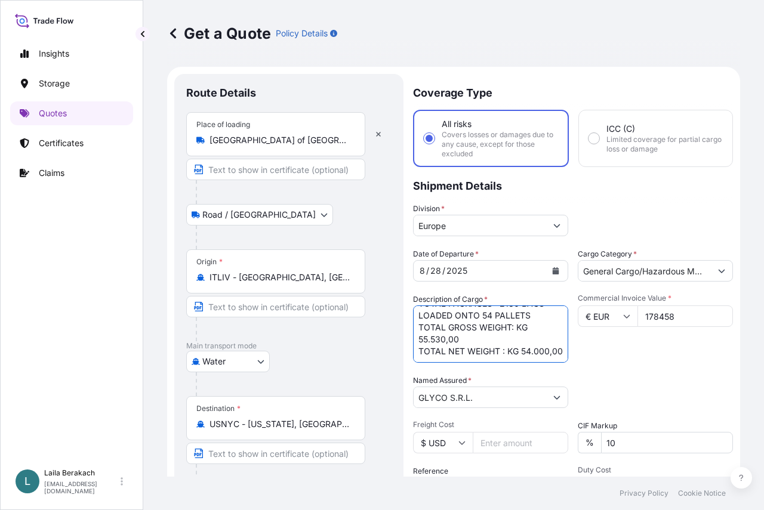
scroll to position [180, 0]
type textarea "FCL / FCL 3X40HC TCLU7752477 -SEAL 131956 MSDU6980108- SEAL 2073572 MSBU5190992…"
click at [638, 347] on div "Commercial Invoice Value * € EUR 178458" at bounding box center [655, 328] width 155 height 69
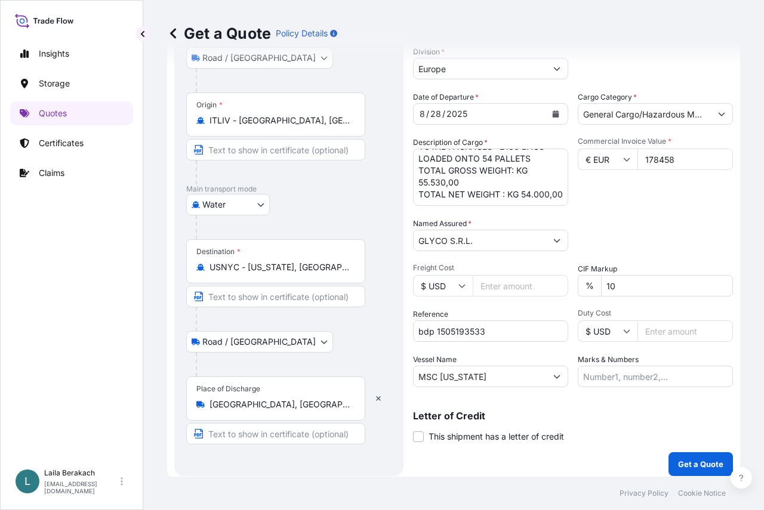
scroll to position [163, 0]
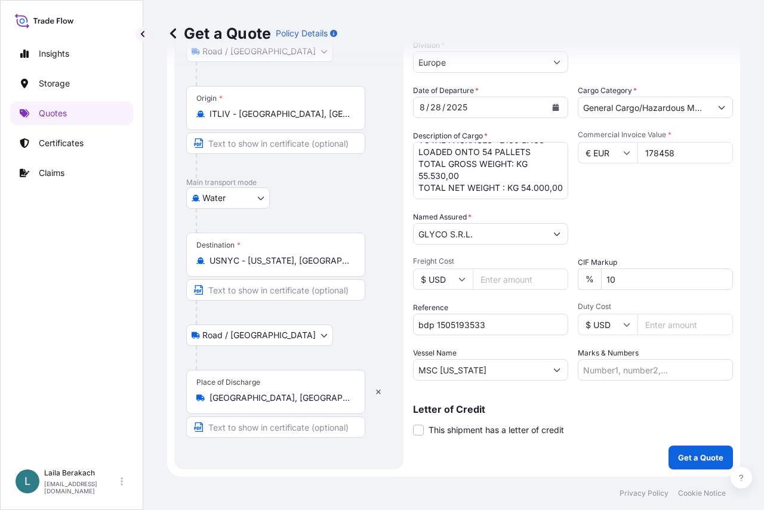
click at [499, 325] on input "bdp 1505193533" at bounding box center [490, 324] width 155 height 21
drag, startPoint x: 437, startPoint y: 325, endPoint x: 276, endPoint y: 335, distance: 160.8
click at [296, 336] on form "Route Details Place of loading [GEOGRAPHIC_DATA][PERSON_NAME], [GEOGRAPHIC_DATA…" at bounding box center [453, 189] width 573 height 573
type input "BDP 1505193533"
click at [698, 459] on p "Get a Quote" at bounding box center [700, 458] width 45 height 12
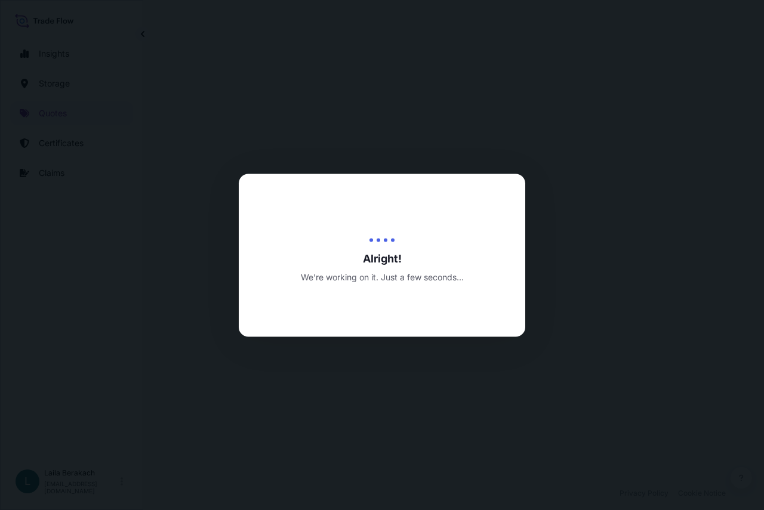
select select "Road / [GEOGRAPHIC_DATA]"
select select "Water"
select select "Road / [GEOGRAPHIC_DATA]"
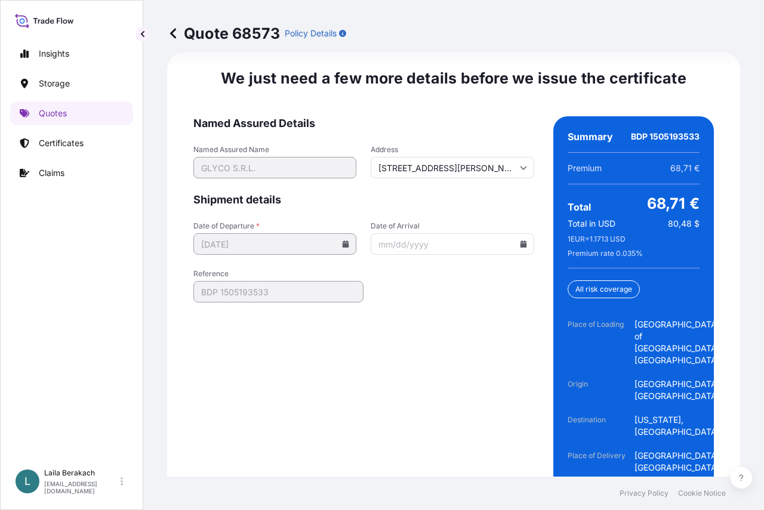
scroll to position [2030, 0]
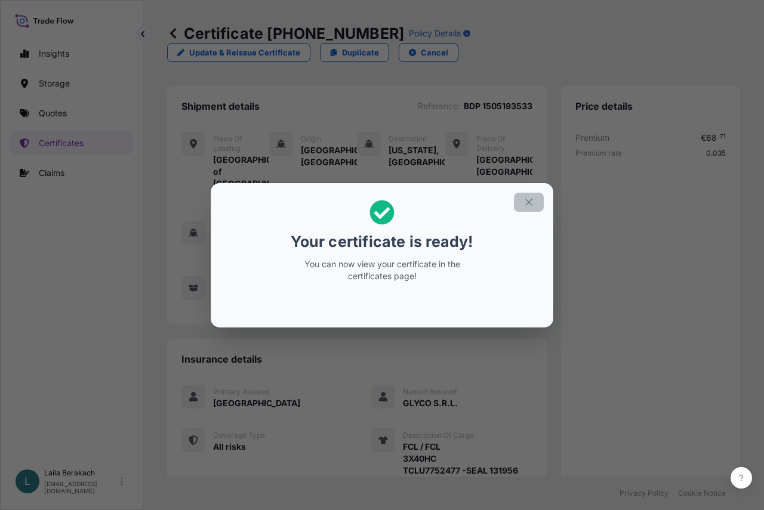
click at [528, 205] on icon "button" at bounding box center [528, 202] width 11 height 11
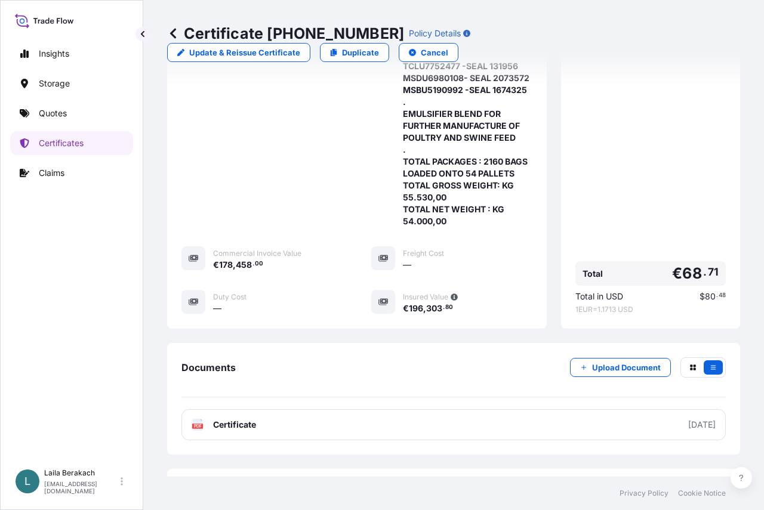
scroll to position [495, 0]
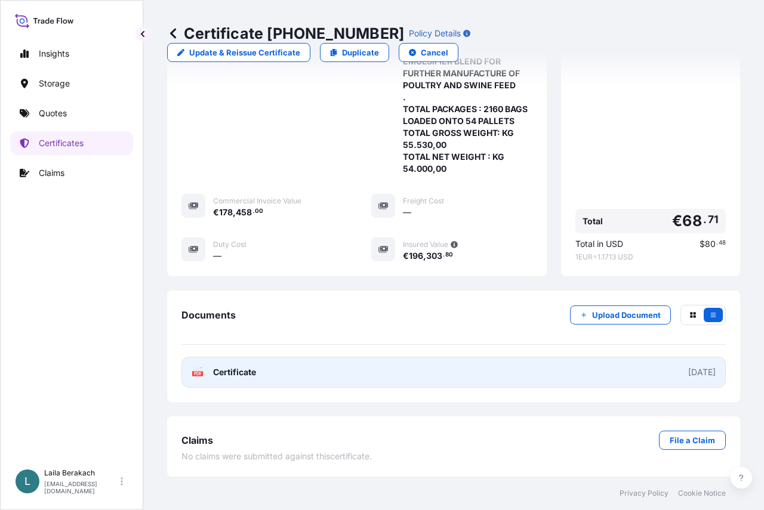
click at [408, 369] on link "PDF Certificate [DATE]" at bounding box center [453, 372] width 544 height 31
